Goal: Find contact information

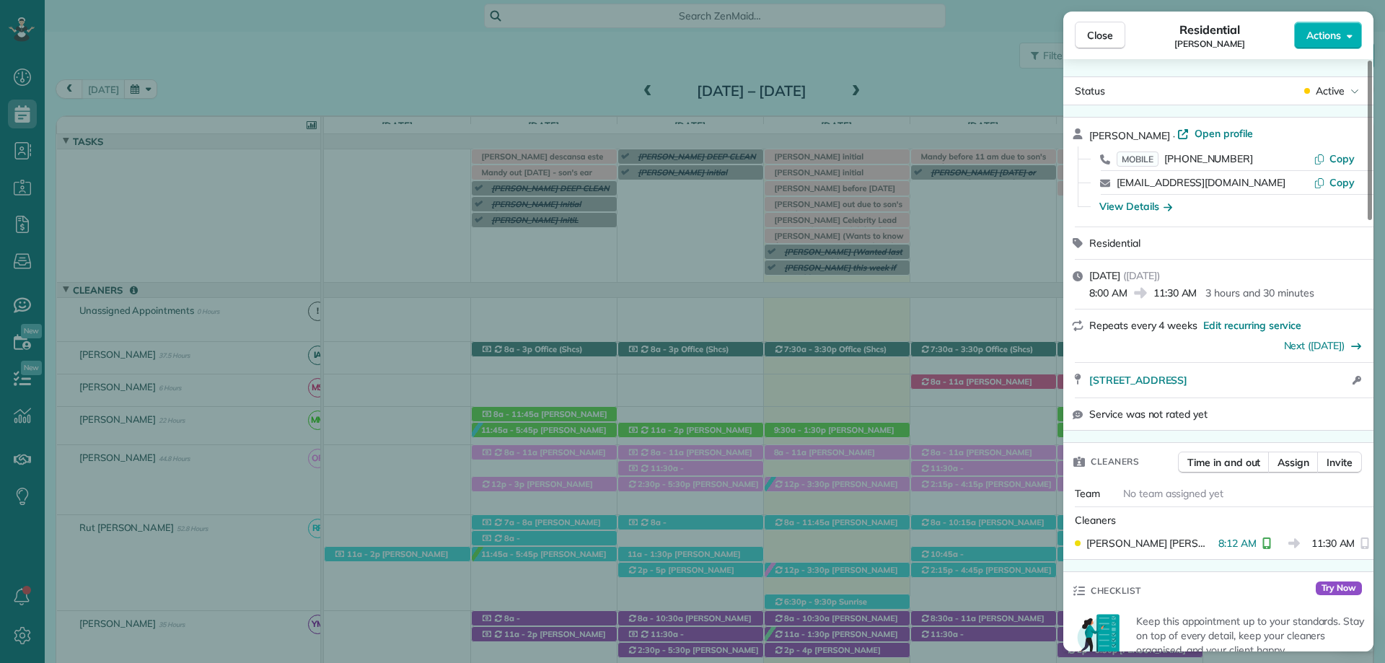
scroll to position [450, 0]
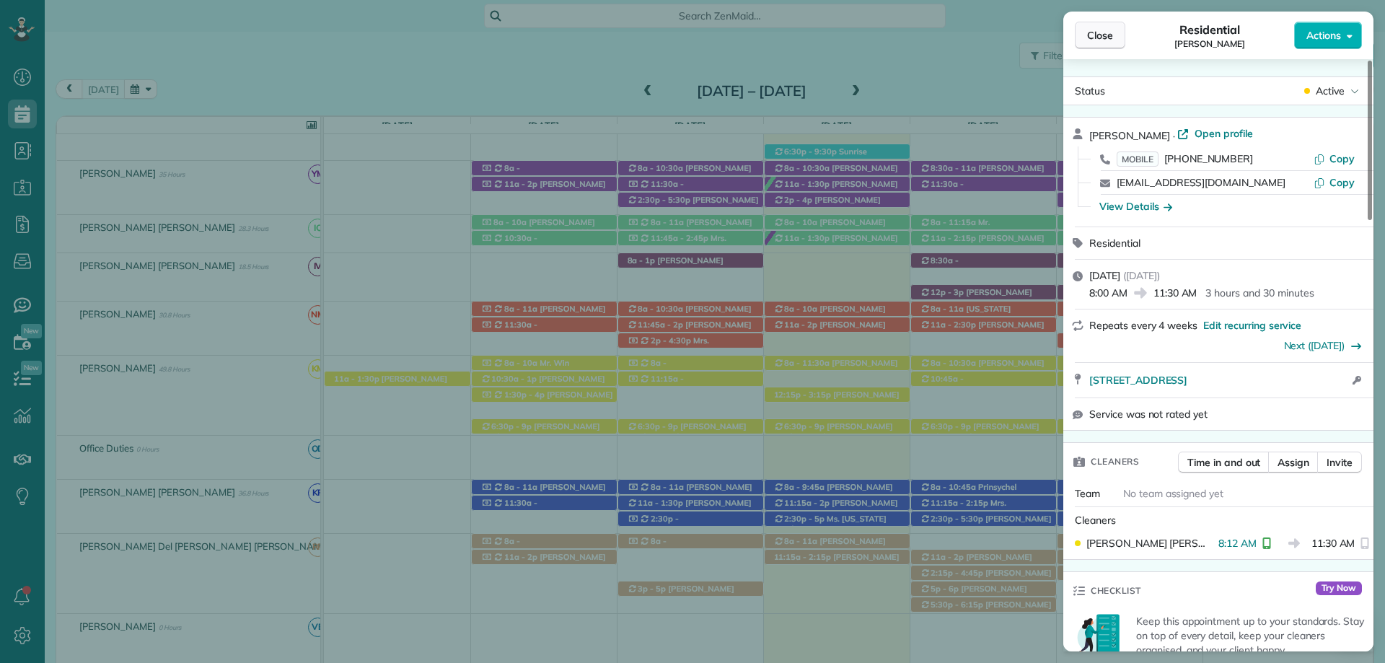
click at [1108, 32] on span "Close" at bounding box center [1100, 35] width 26 height 14
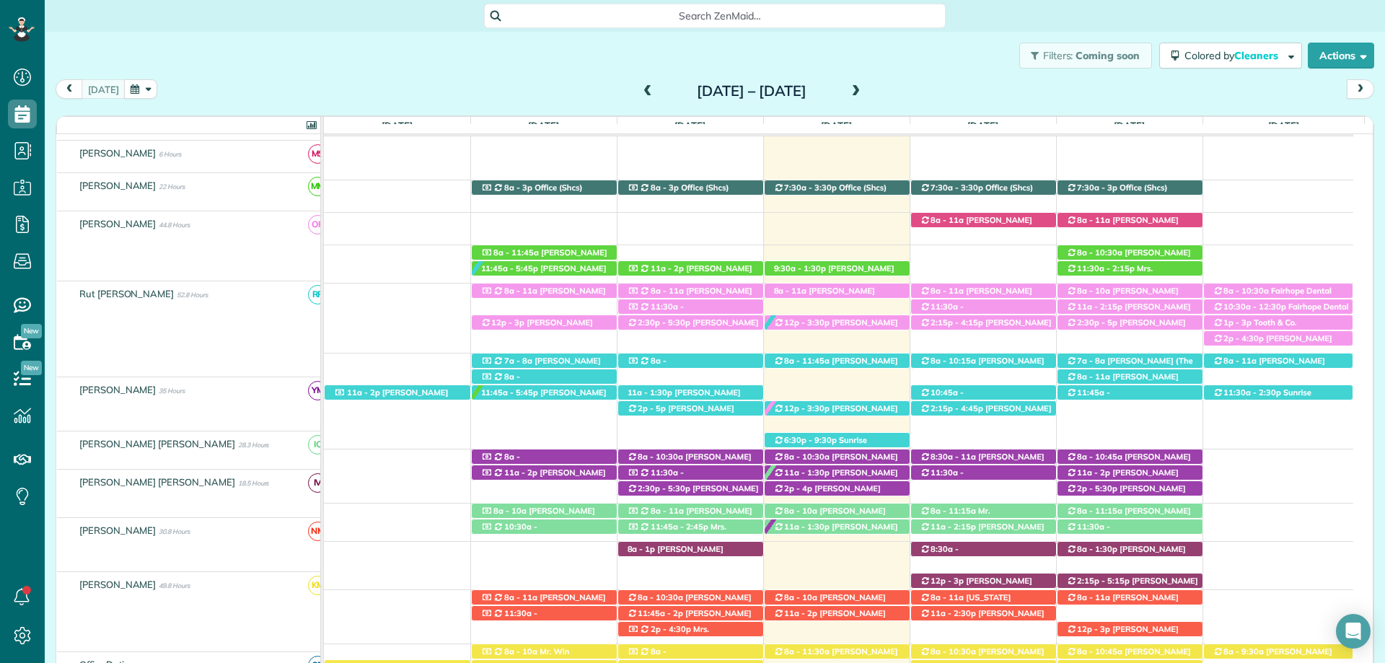
scroll to position [162, 0]
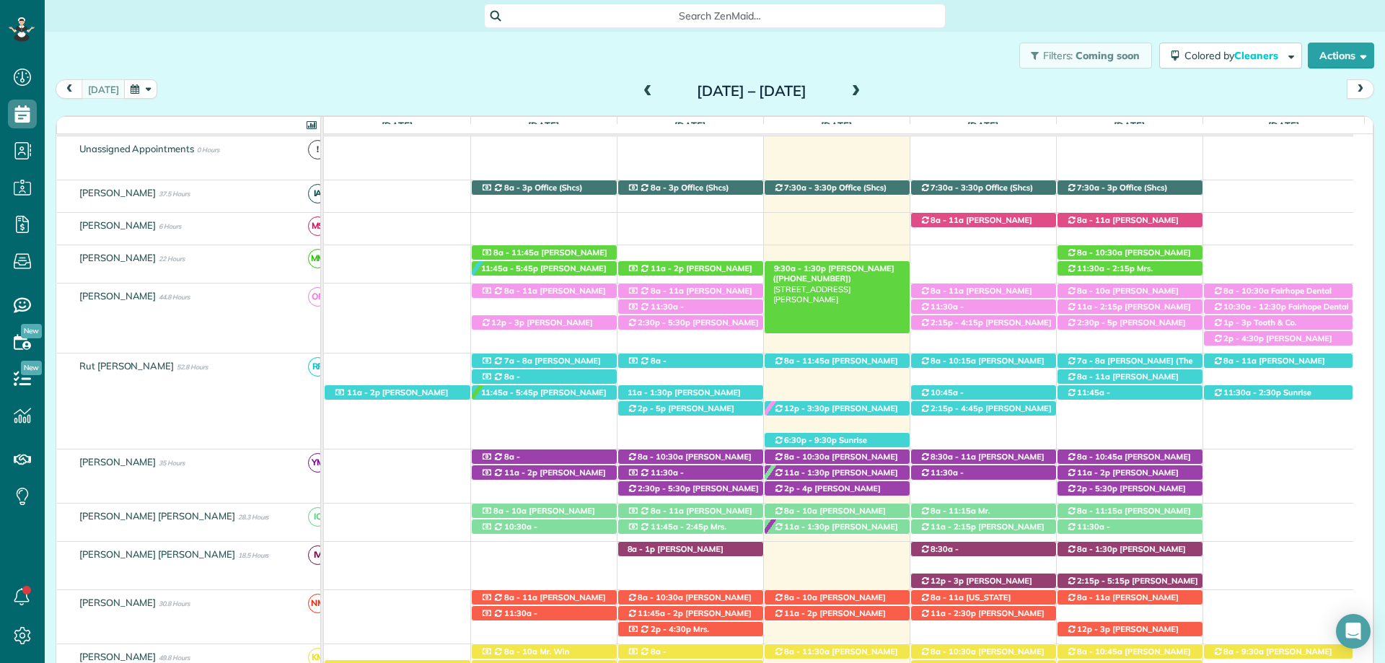
click at [845, 265] on span "[PERSON_NAME] ([PHONE_NUMBER])" at bounding box center [833, 273] width 121 height 20
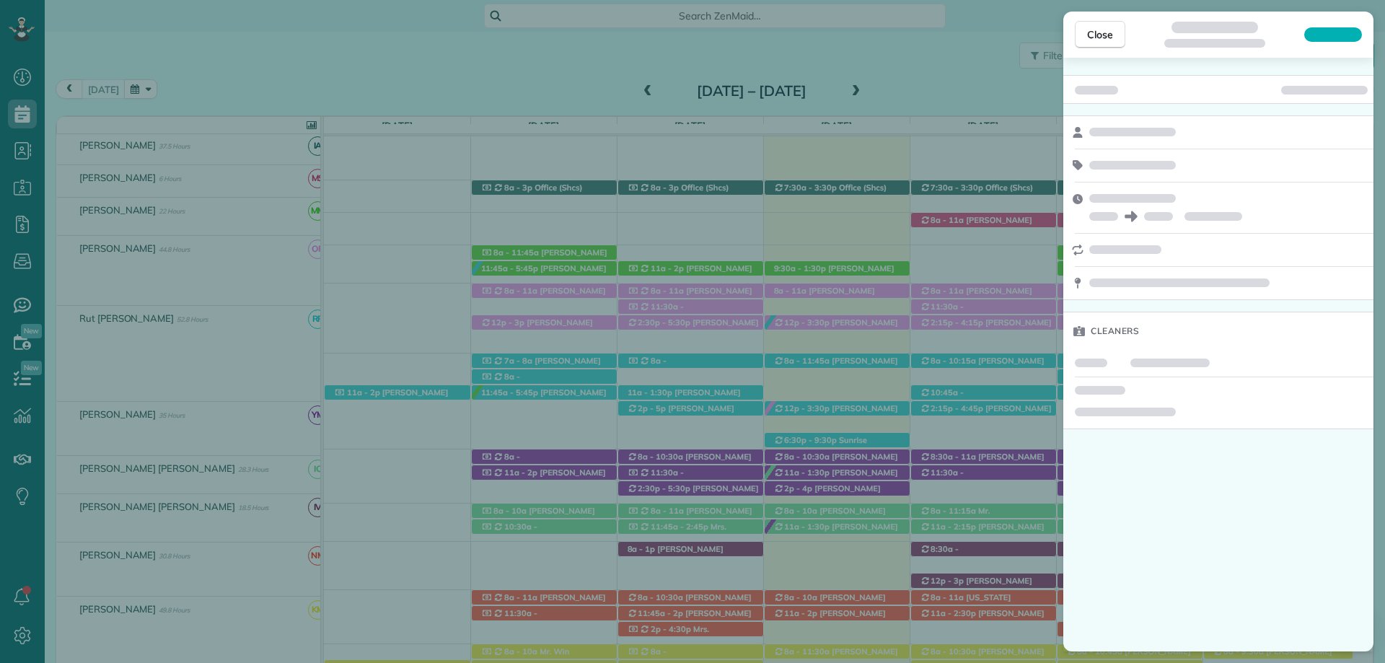
scroll to position [114, 0]
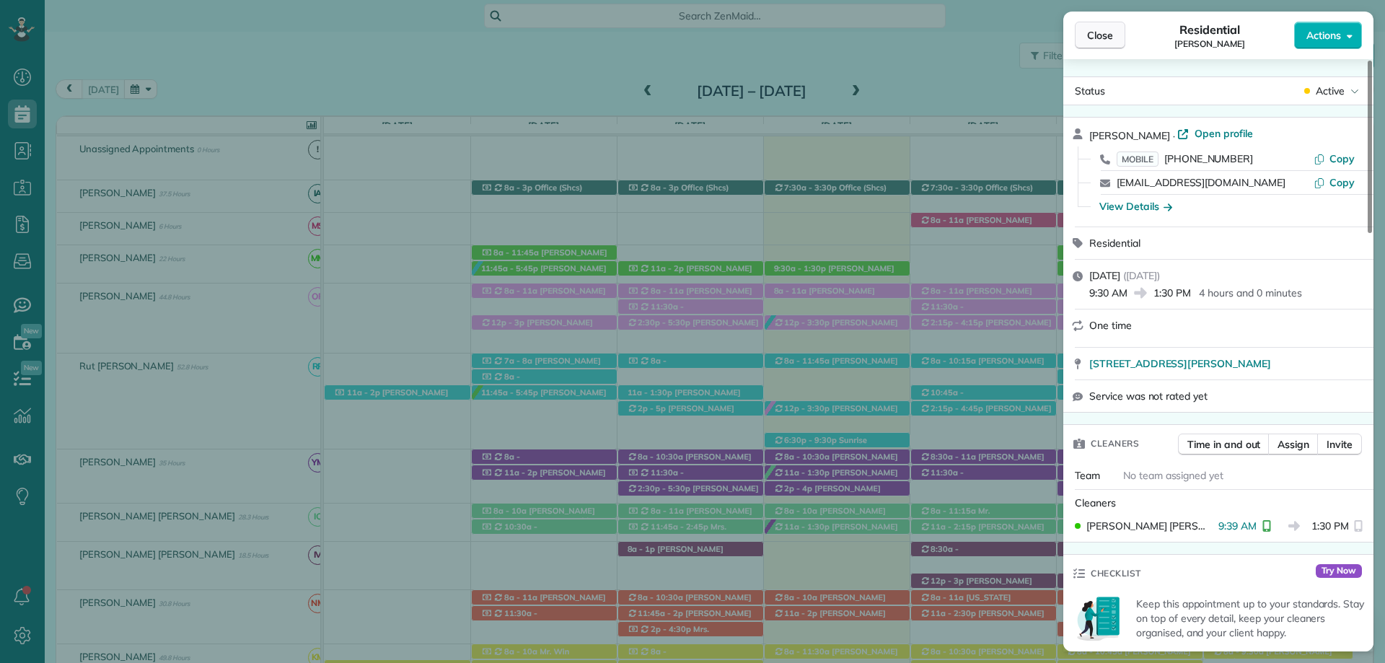
click at [1102, 38] on span "Close" at bounding box center [1100, 35] width 26 height 14
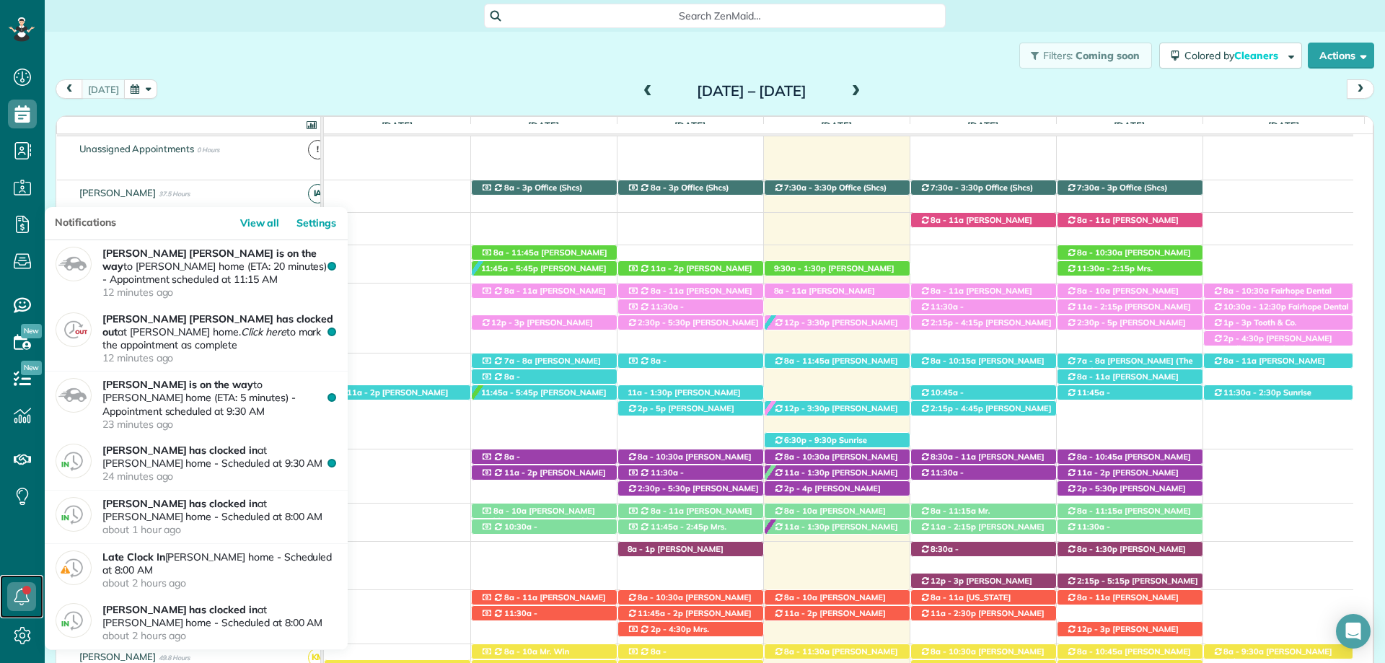
click at [6, 597] on link at bounding box center [21, 596] width 43 height 43
click at [23, 594] on icon at bounding box center [21, 596] width 29 height 29
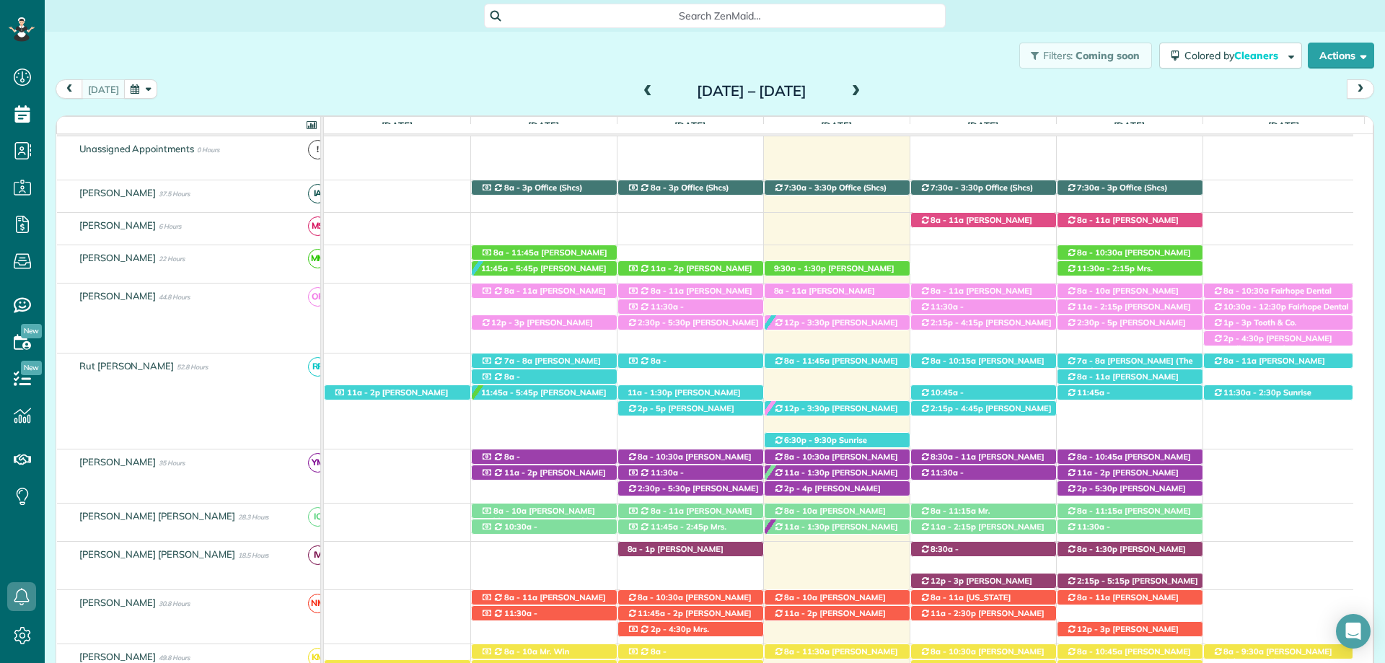
click at [275, 71] on div "Filters: Coming soon Colored by Cleaners Color by Cleaner Color by Team Color b…" at bounding box center [715, 56] width 1340 height 48
